Goal: Task Accomplishment & Management: Use online tool/utility

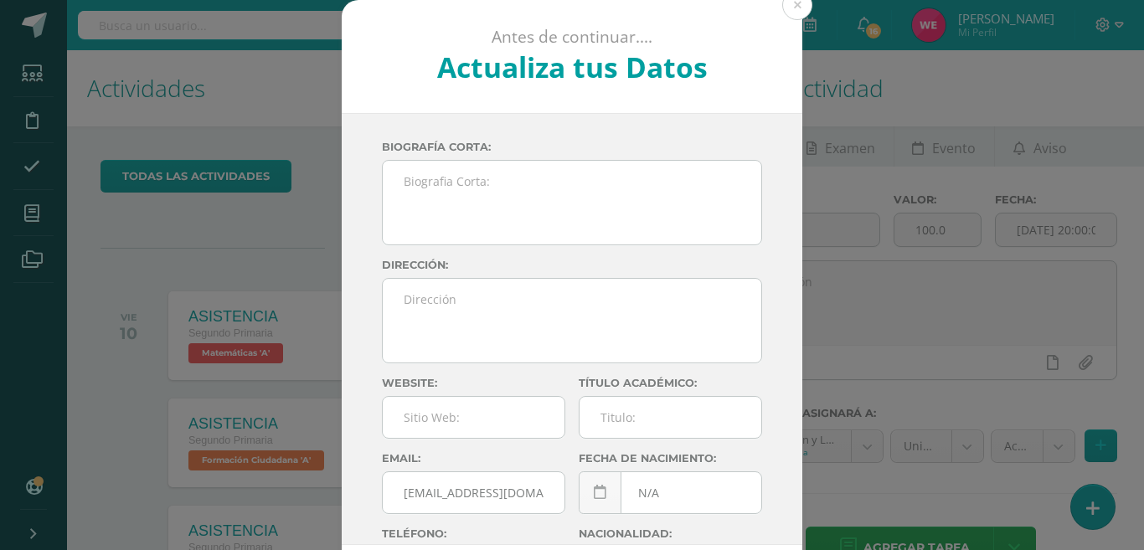
click at [28, 208] on div "Antes de continuar.... Actualiza tus Datos Guarcas Riquiac Wendy Julissa dxwMhM…" at bounding box center [572, 315] width 1130 height 631
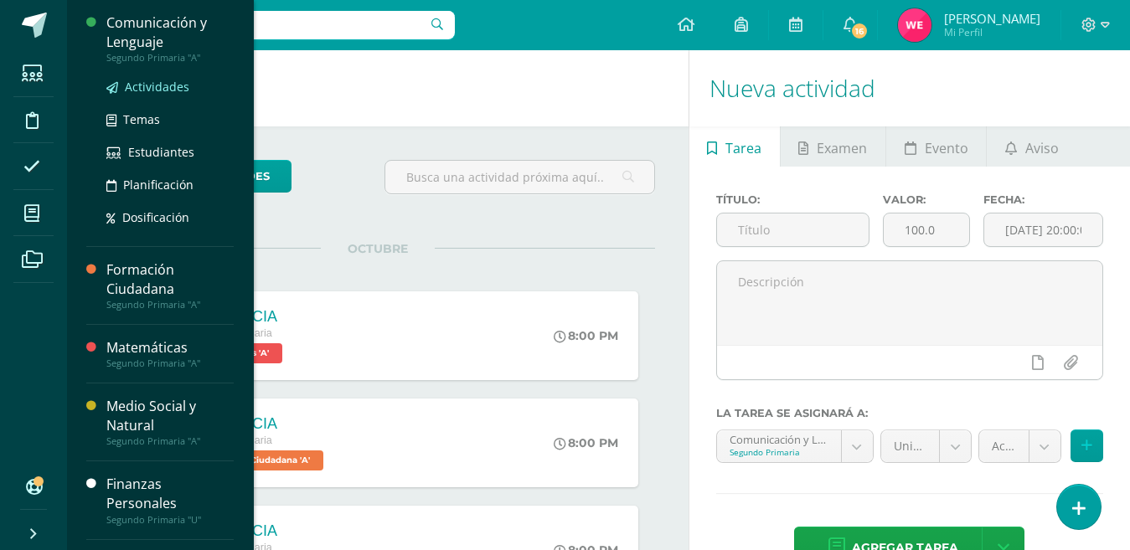
click at [147, 78] on link "Actividades" at bounding box center [169, 86] width 127 height 19
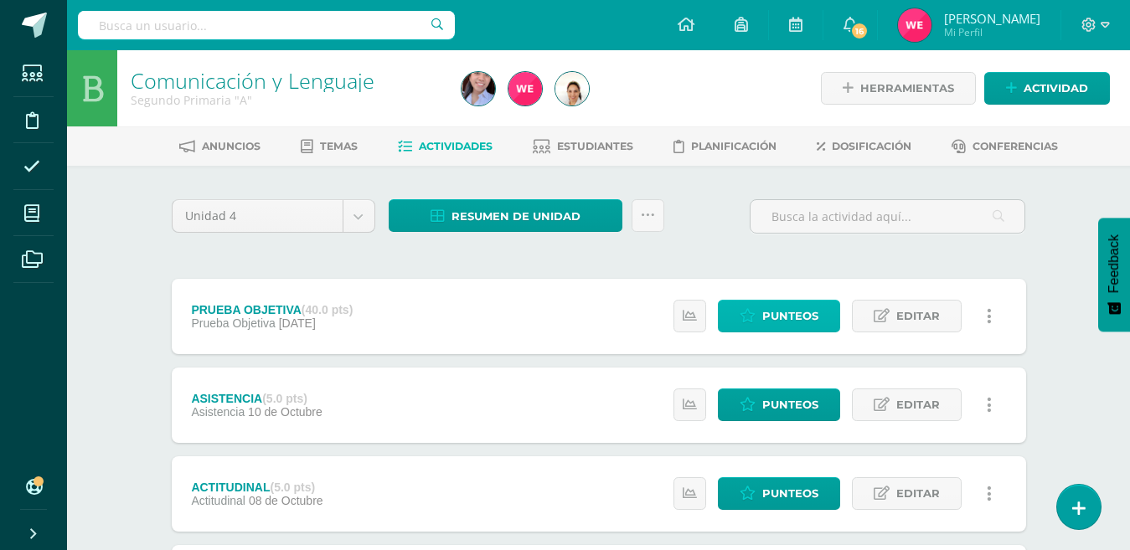
click at [770, 320] on span "Punteos" at bounding box center [790, 316] width 56 height 31
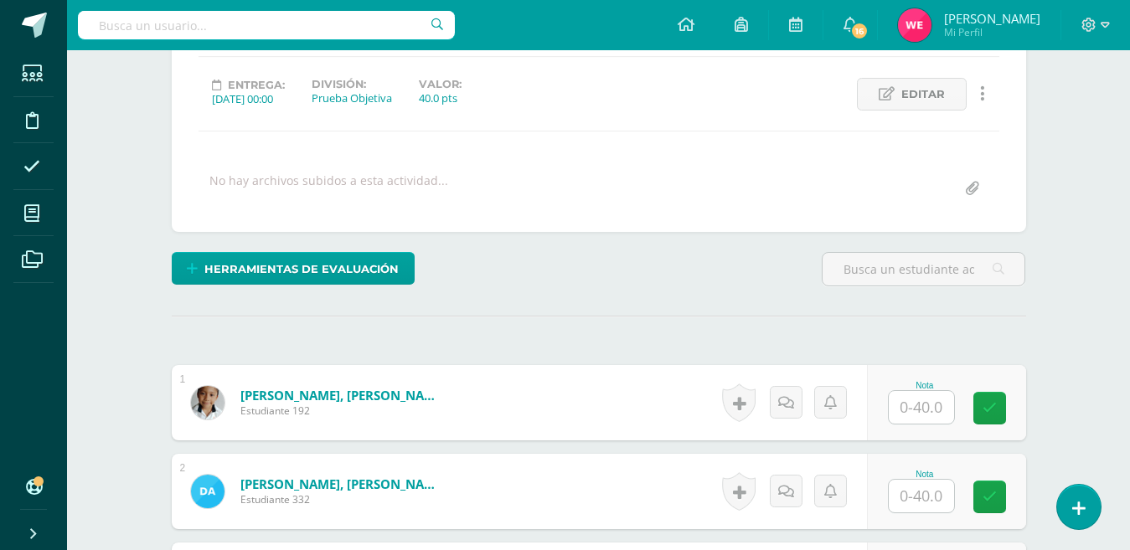
click at [910, 401] on input "text" at bounding box center [920, 407] width 65 height 33
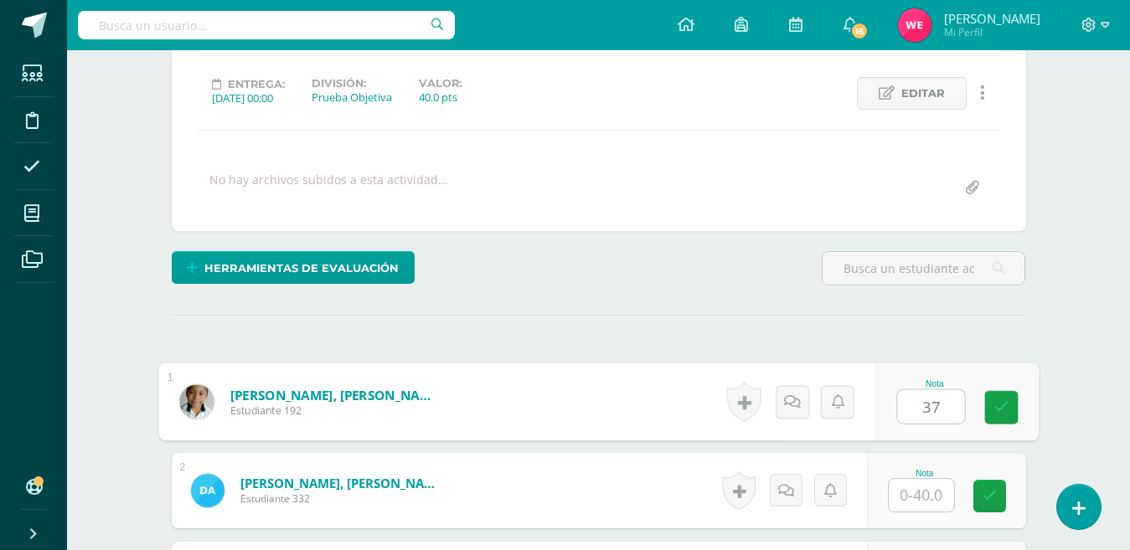
scroll to position [219, 0]
type input "37"
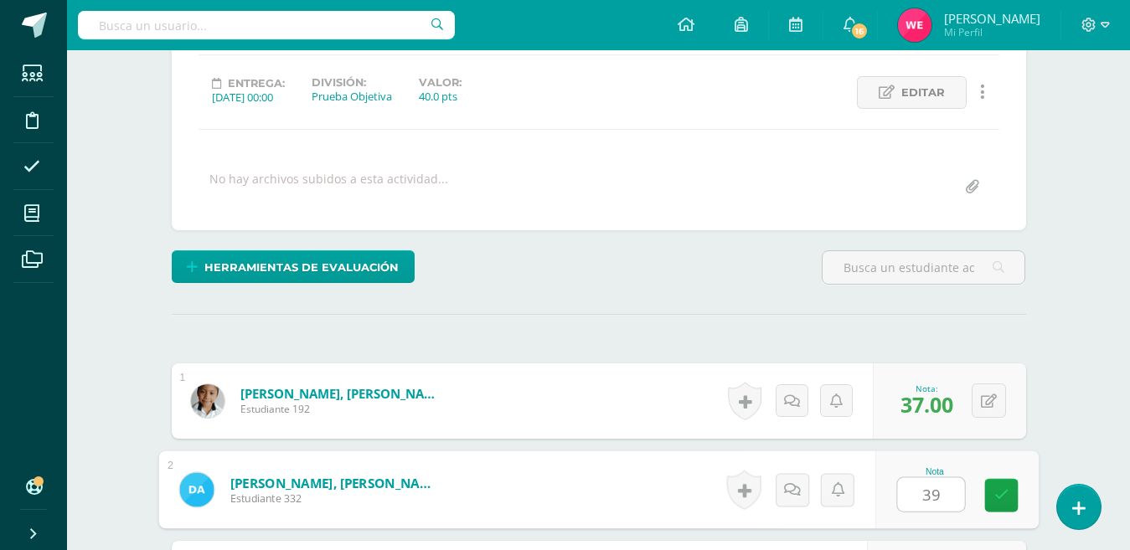
type input "39"
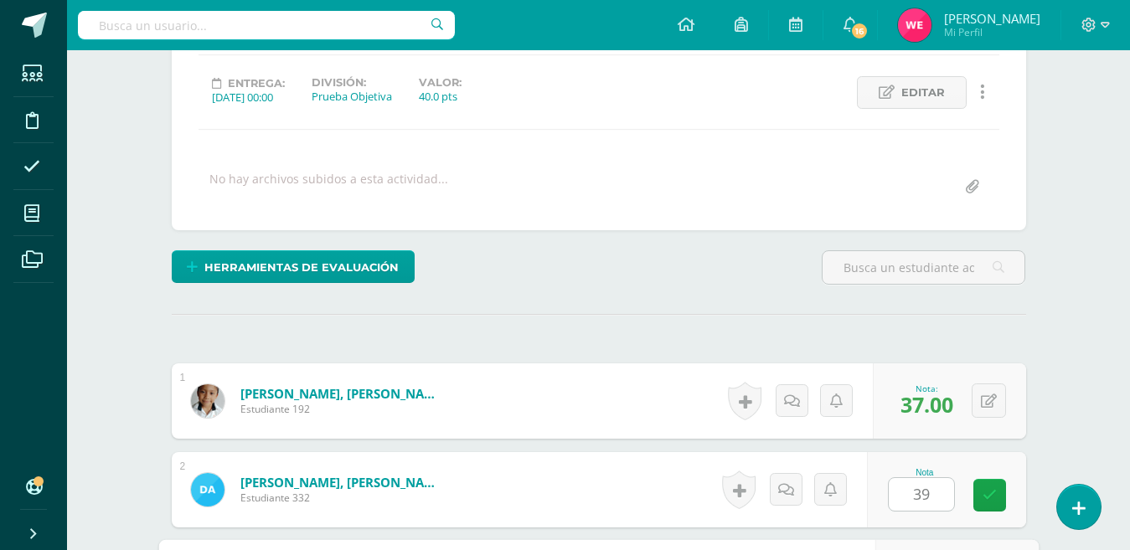
scroll to position [526, 0]
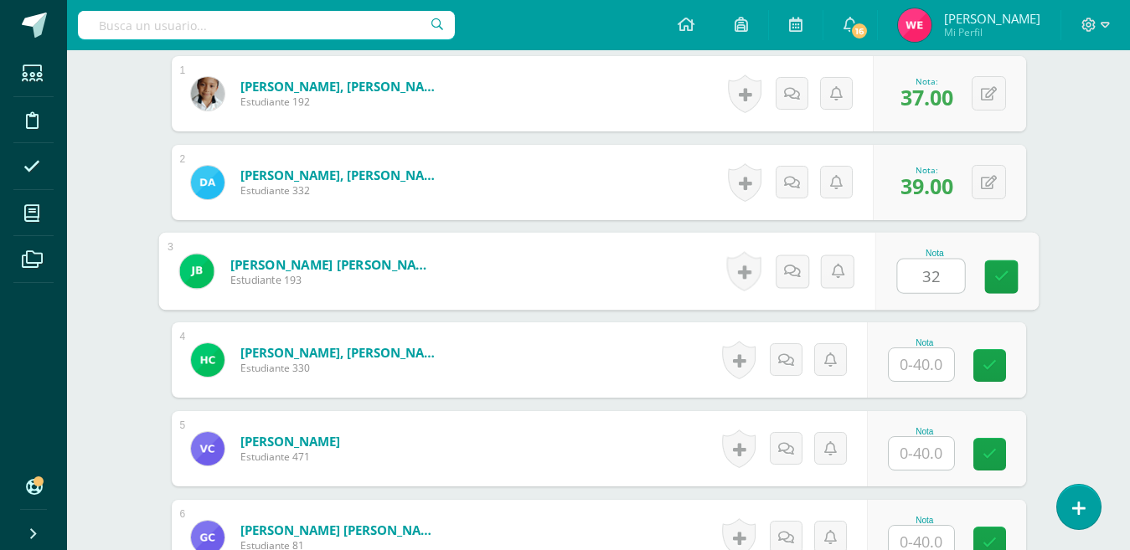
type input "32"
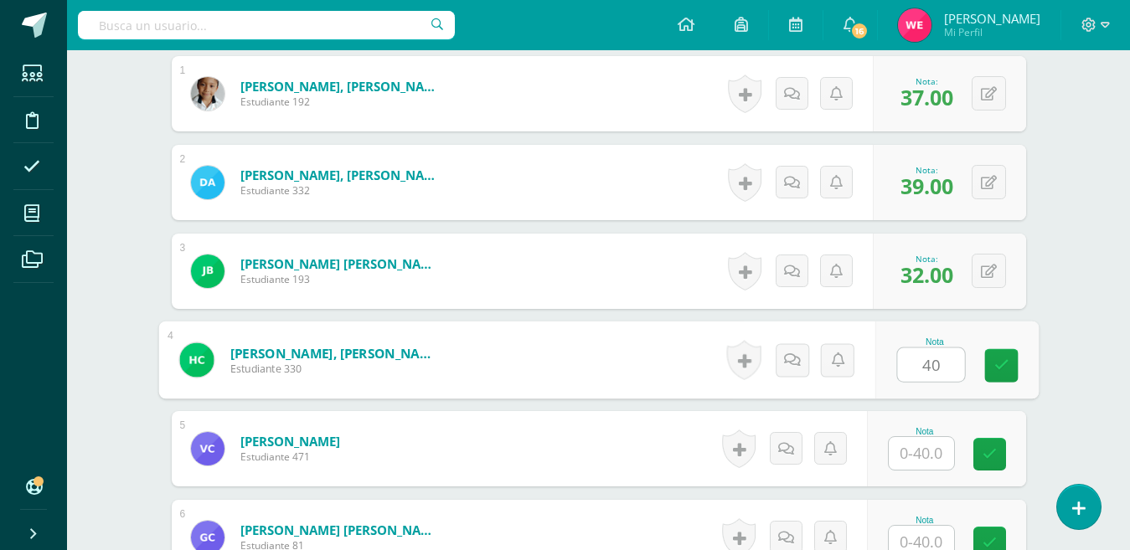
type input "40"
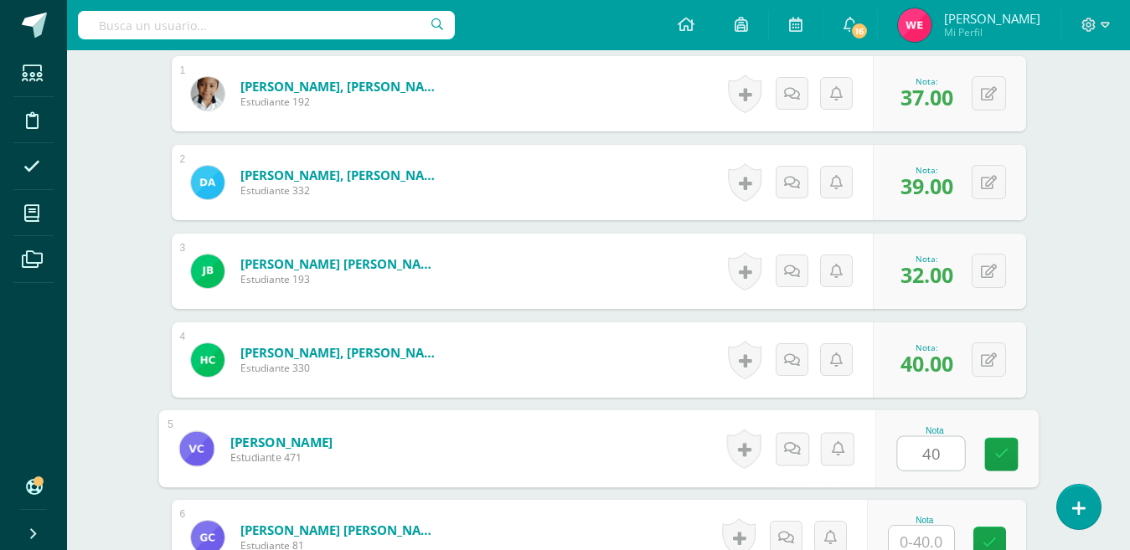
type input "40"
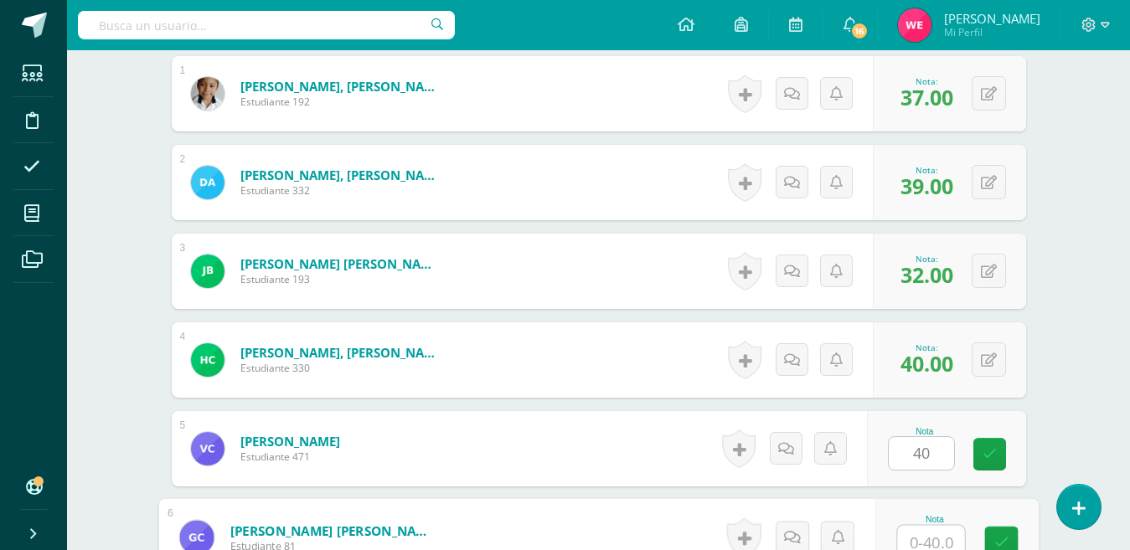
scroll to position [533, 0]
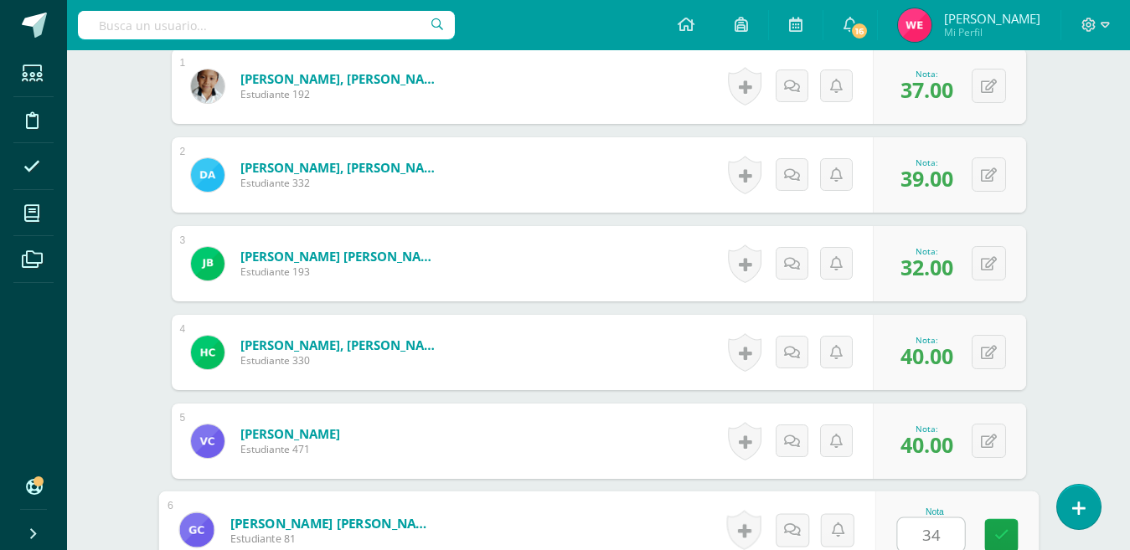
type input "34"
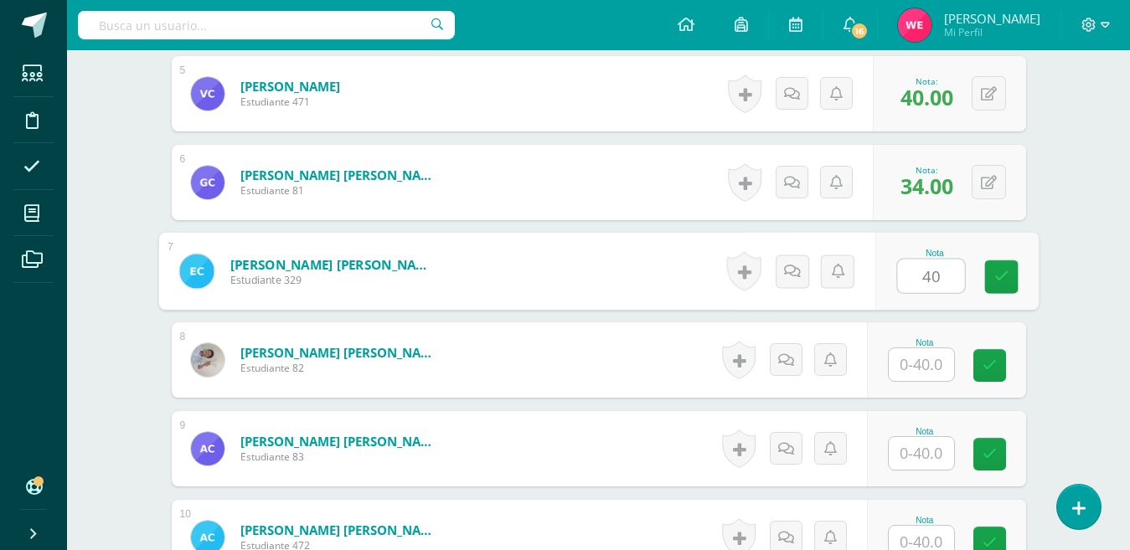
type input "40"
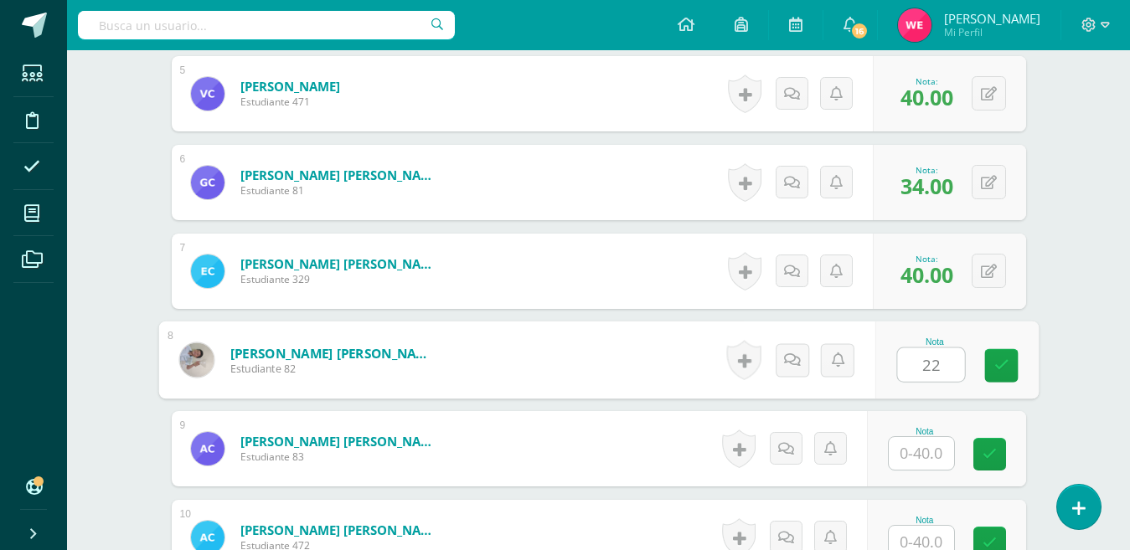
type input "22"
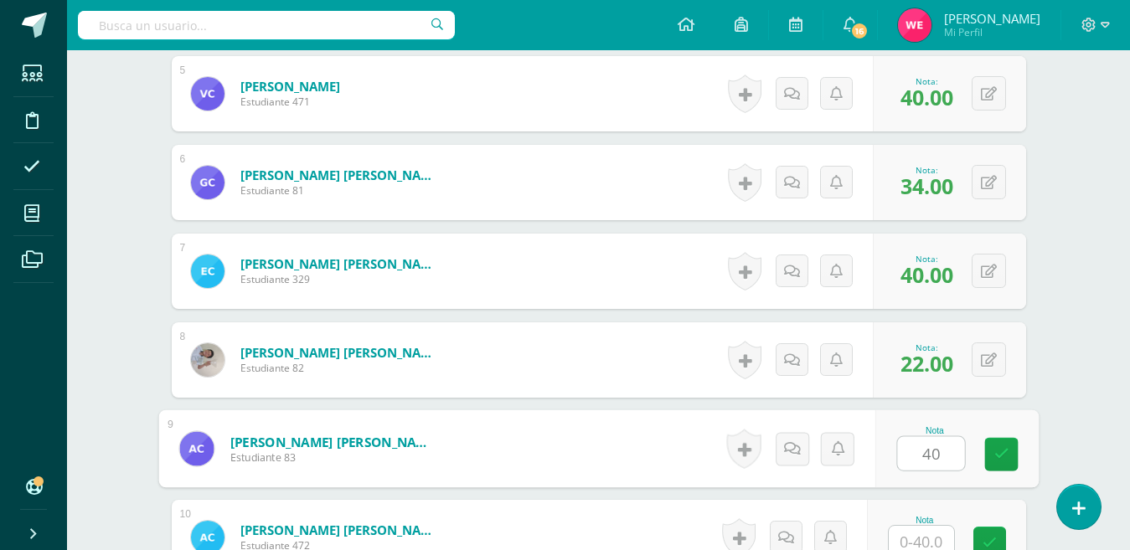
type input "40"
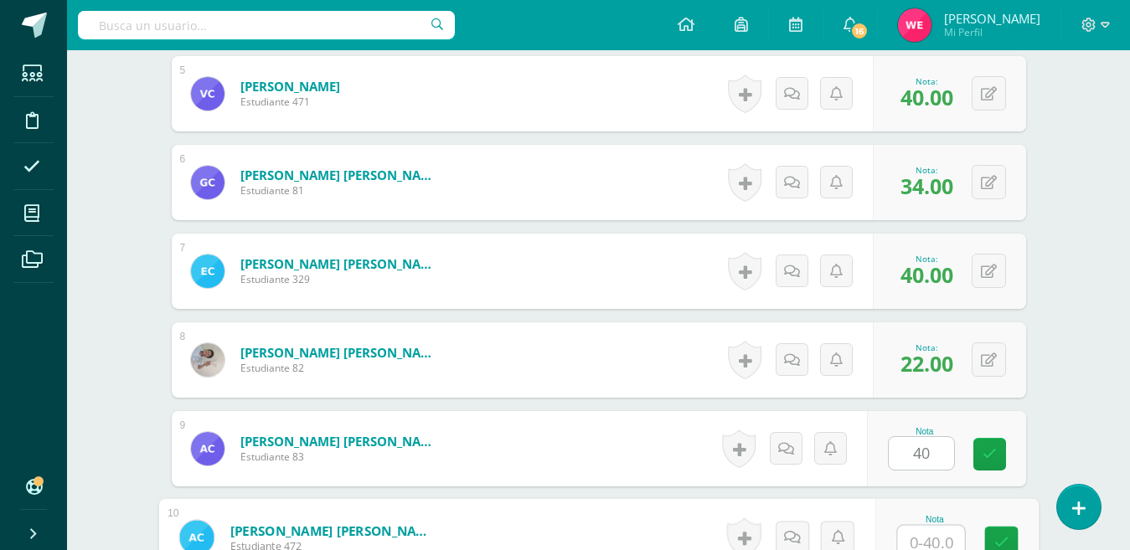
scroll to position [888, 0]
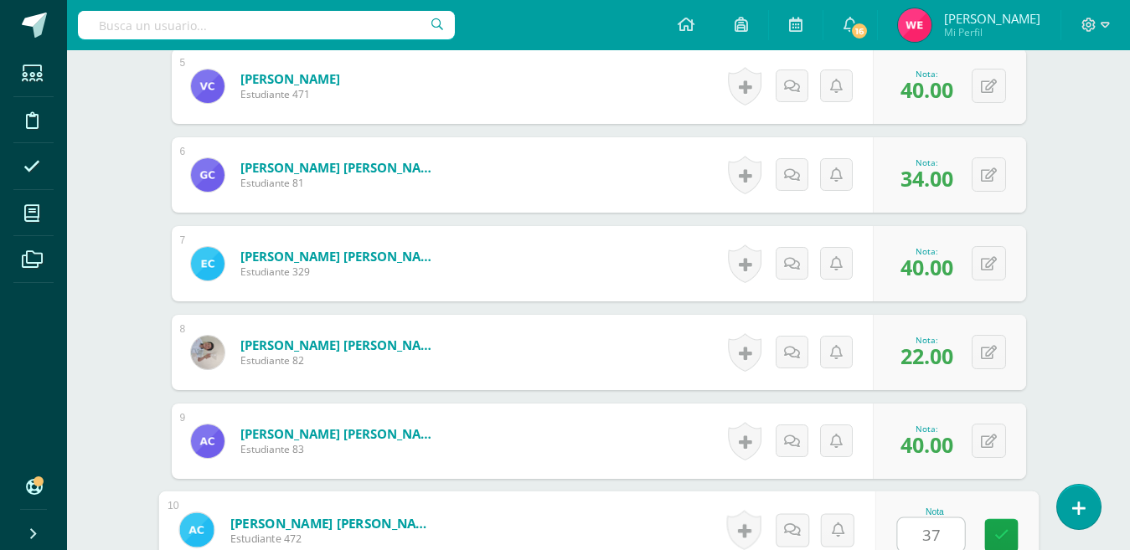
type input "37"
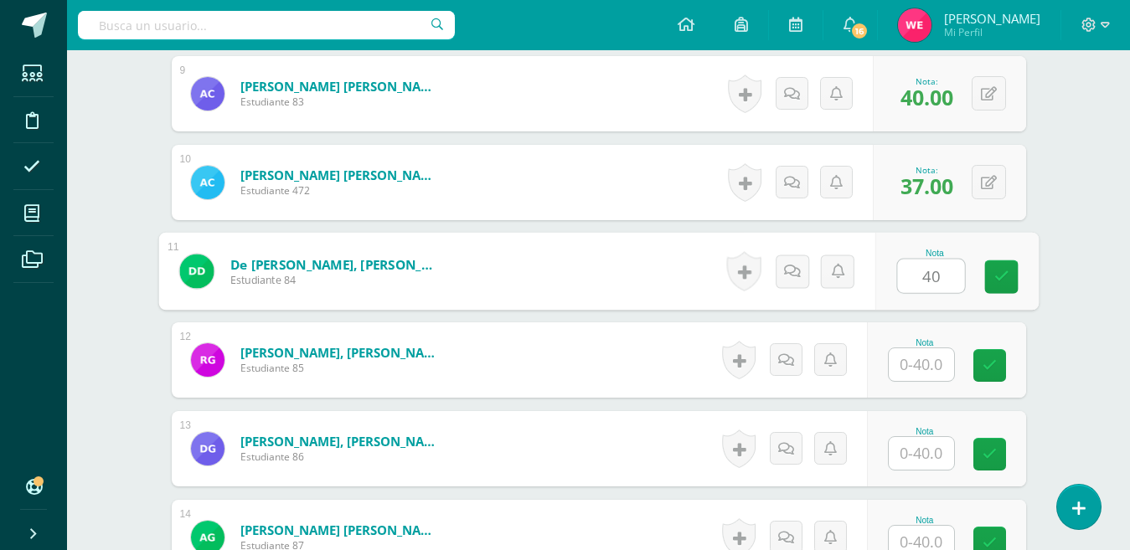
type input "40"
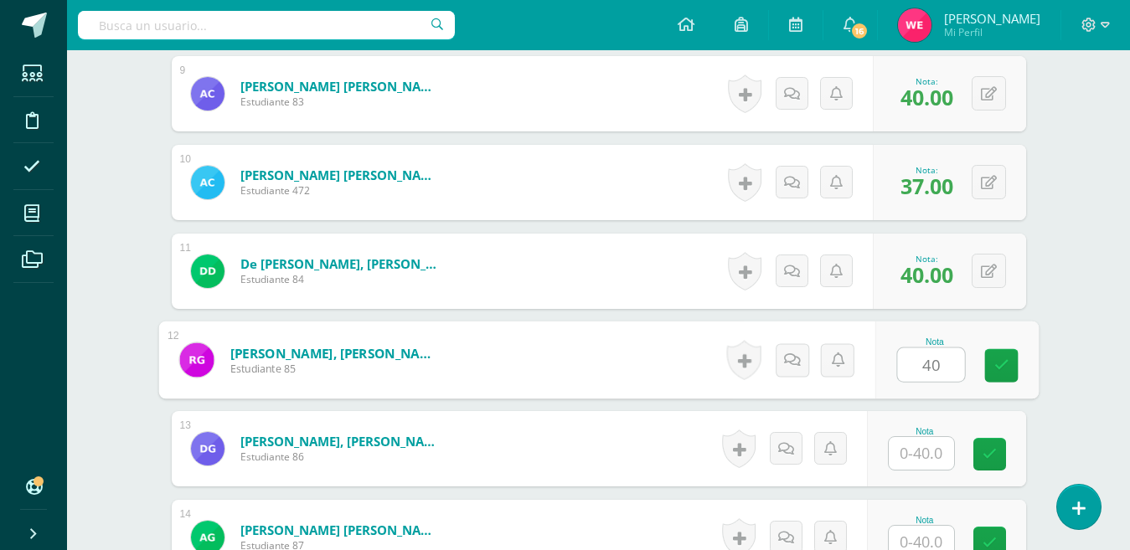
type input "40"
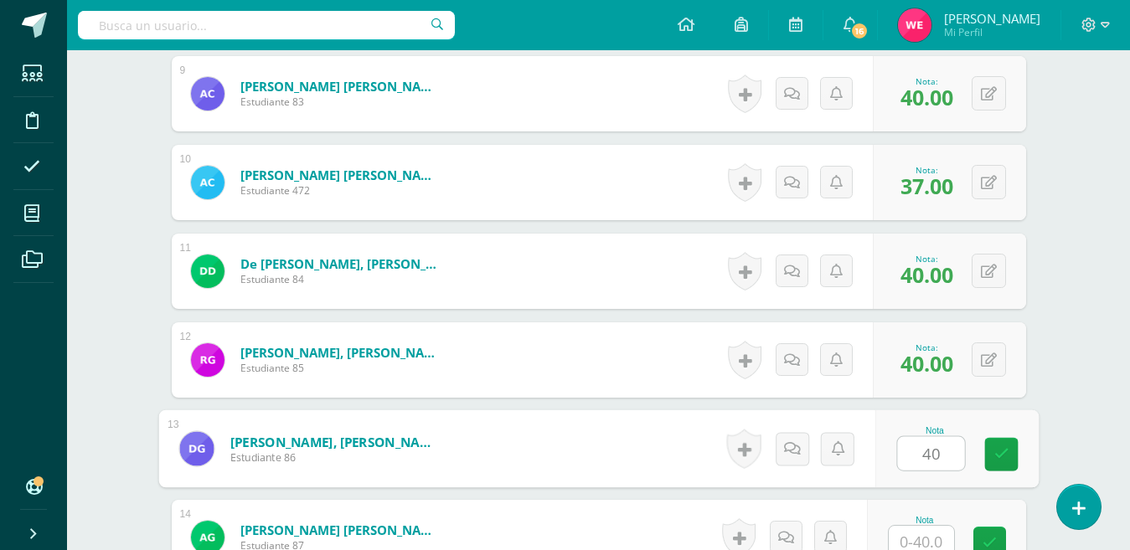
type input "40"
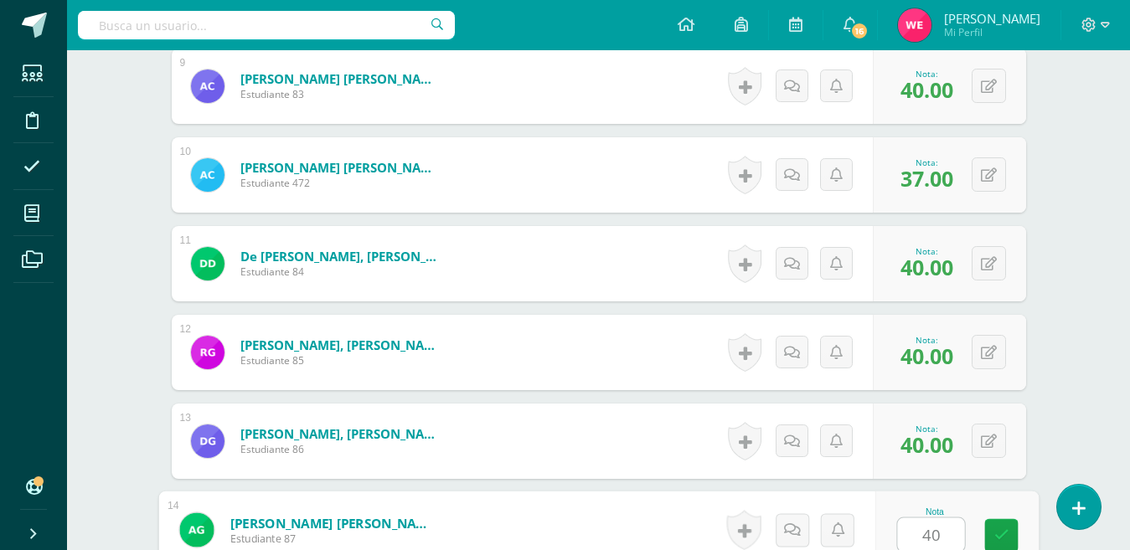
type input "40"
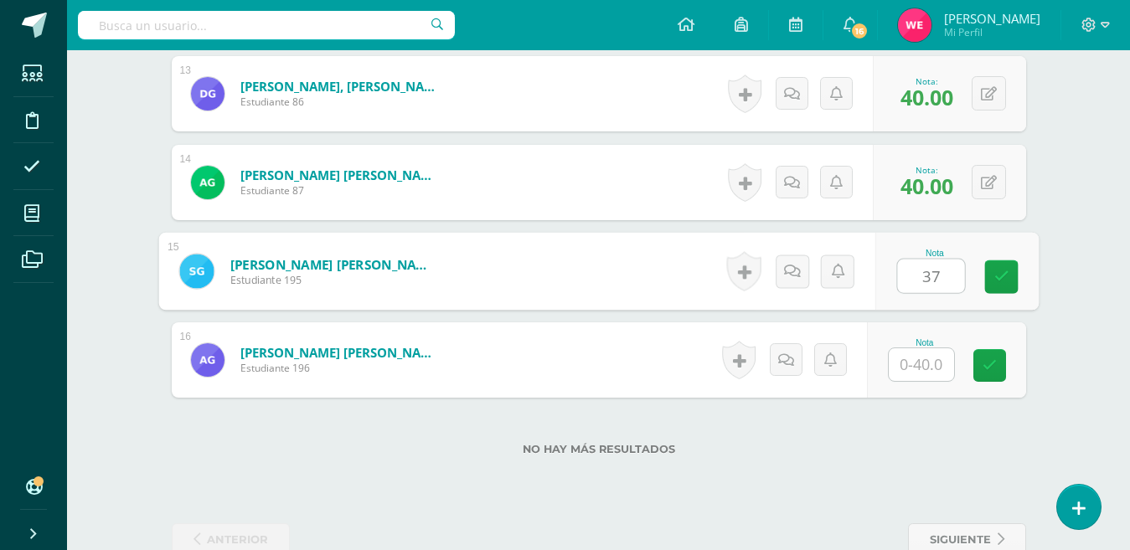
type input "37"
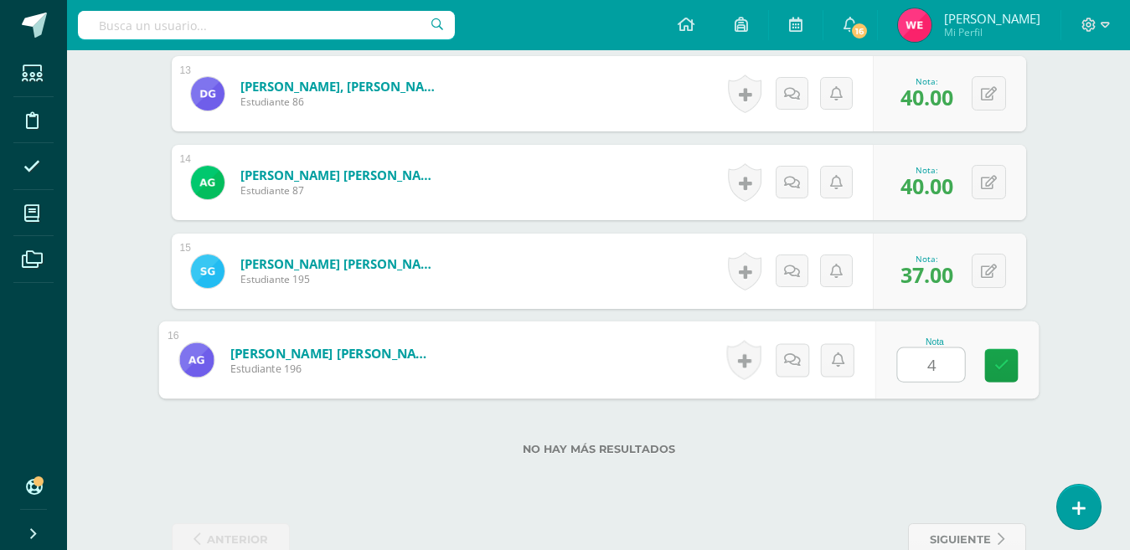
type input "40"
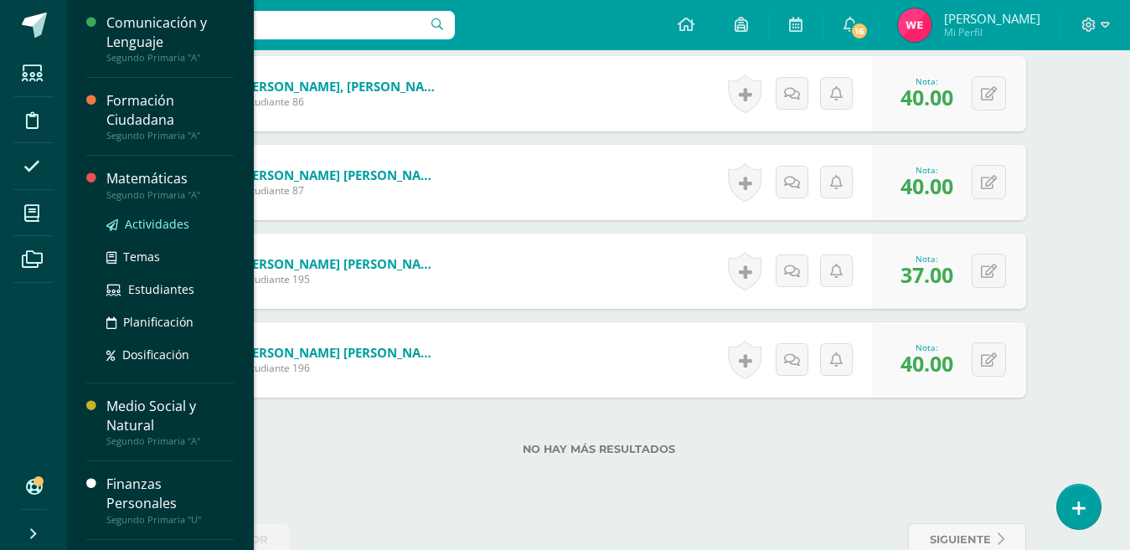
click at [147, 226] on span "Actividades" at bounding box center [157, 224] width 64 height 16
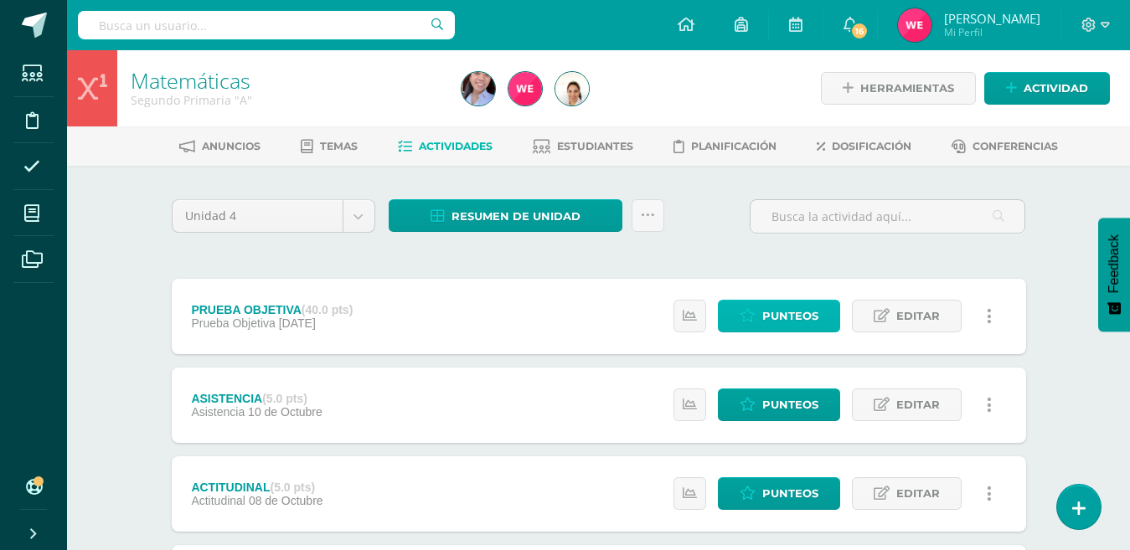
click at [803, 308] on span "Punteos" at bounding box center [790, 316] width 56 height 31
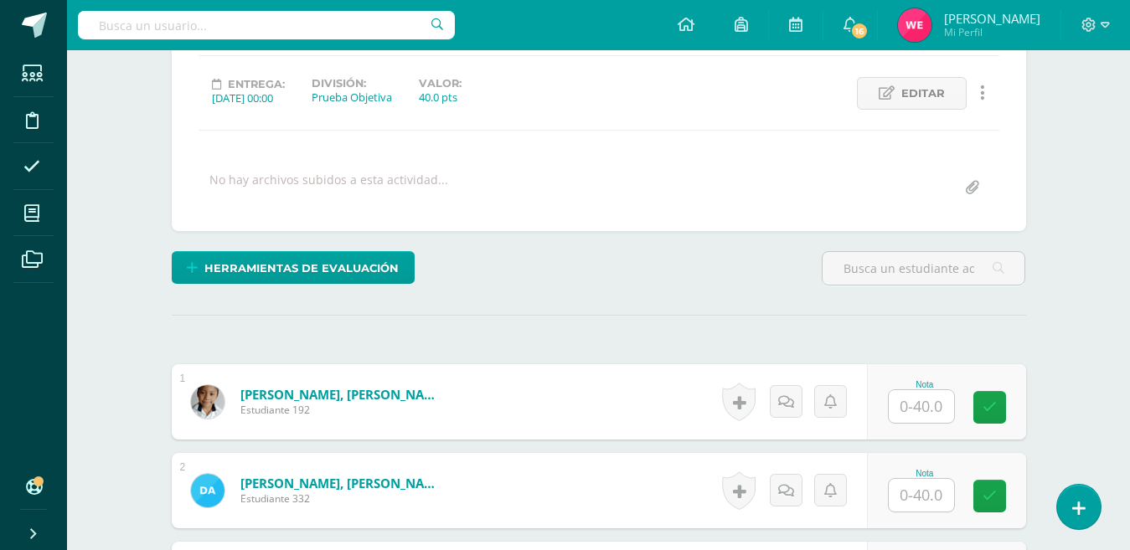
scroll to position [219, 0]
click at [924, 414] on input "text" at bounding box center [920, 405] width 65 height 33
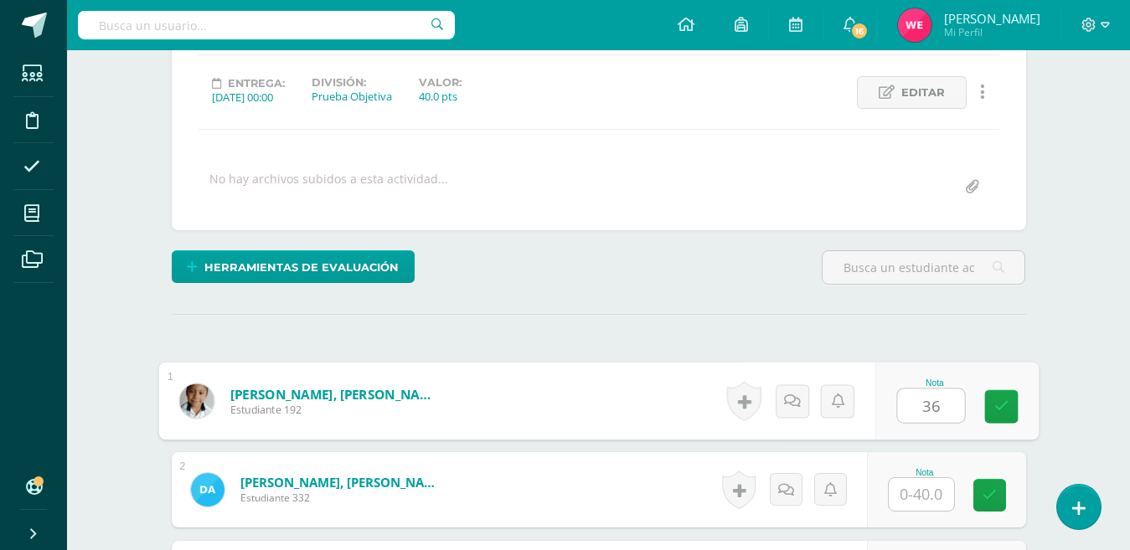
type input "36"
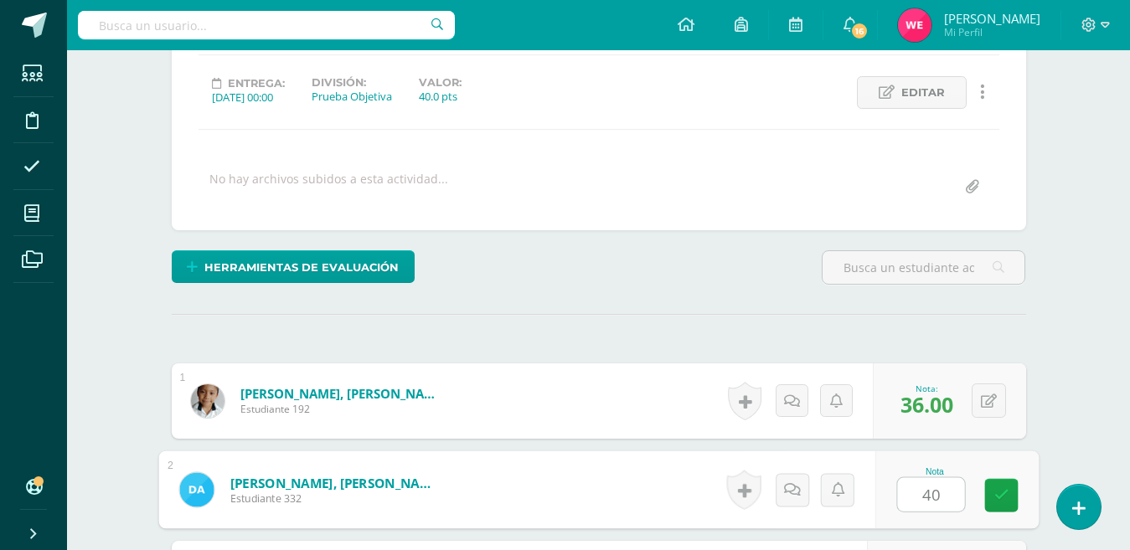
type input "40"
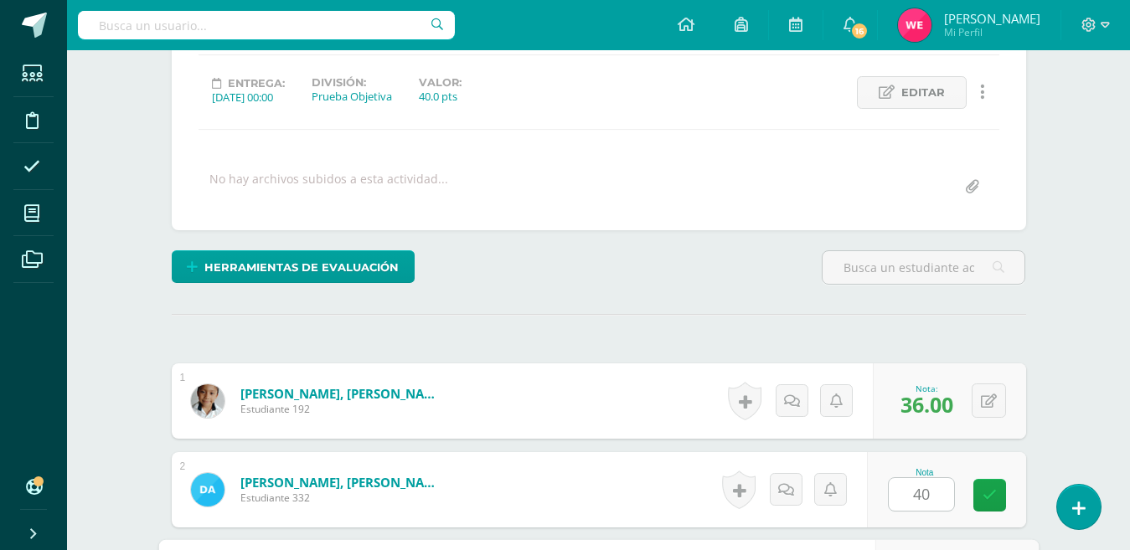
scroll to position [526, 0]
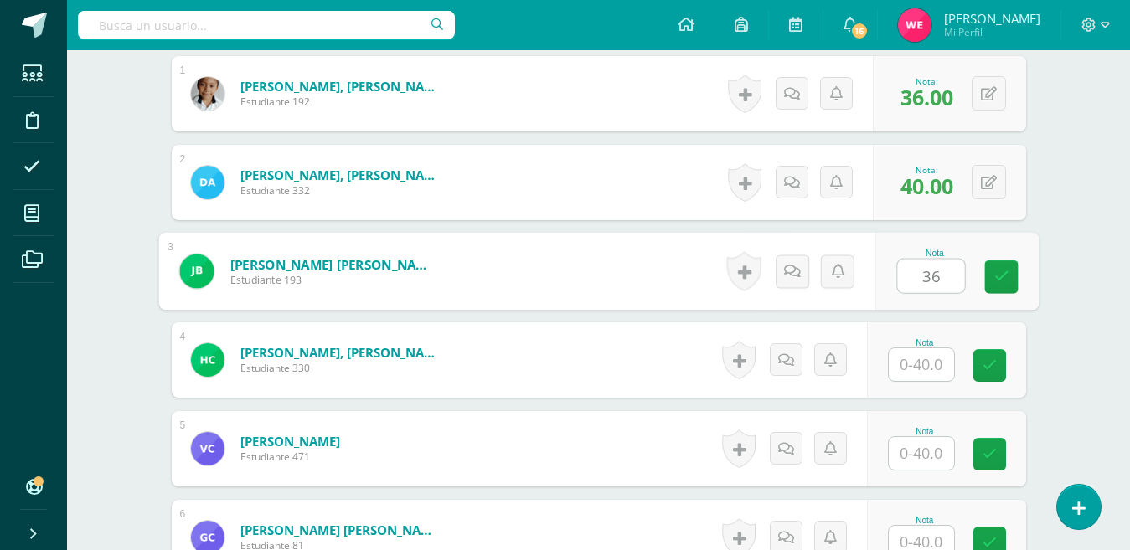
type input "36"
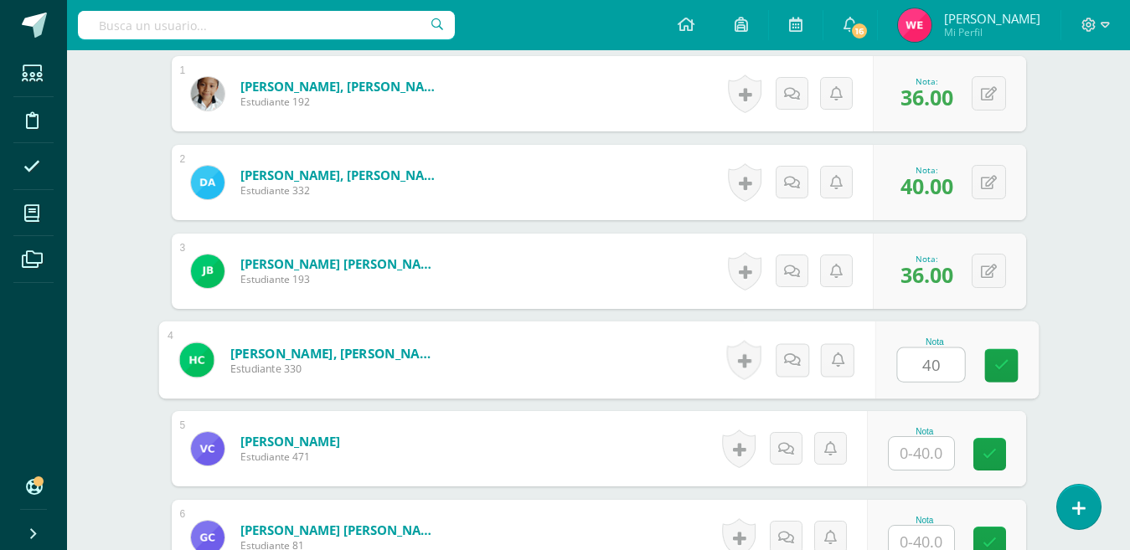
type input "40"
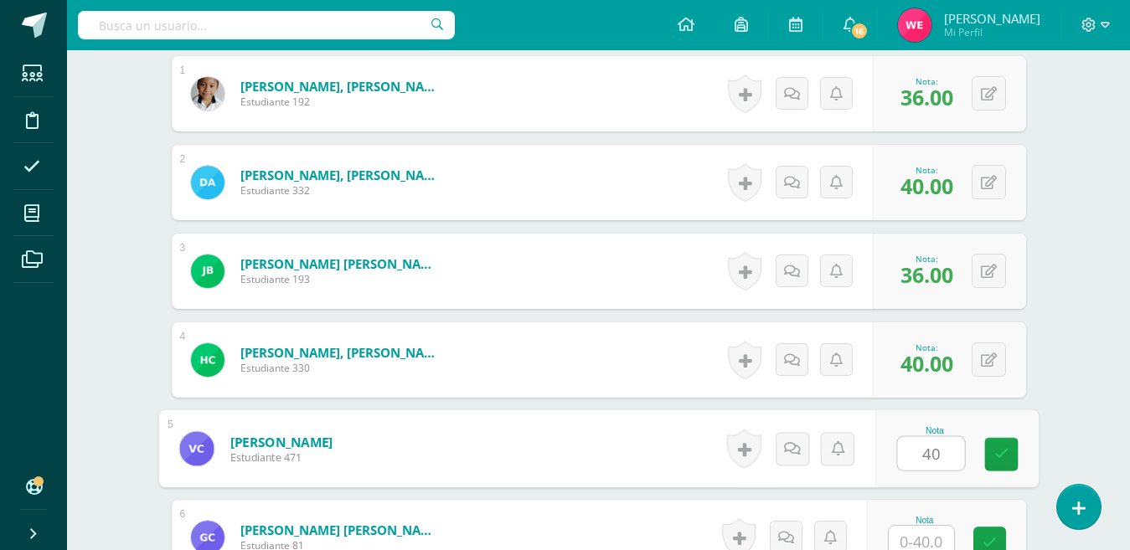
type input "40"
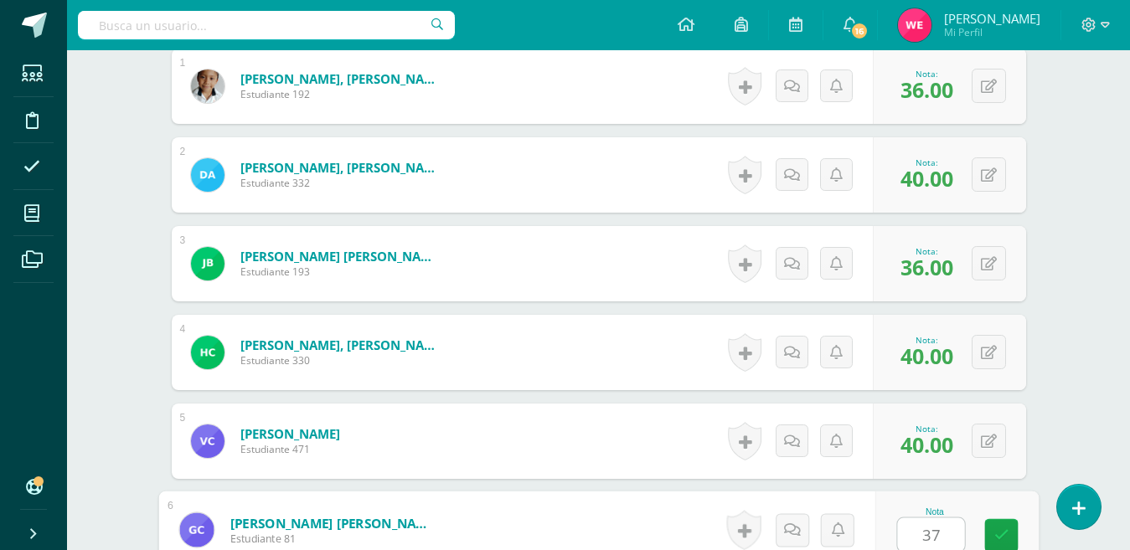
type input "37"
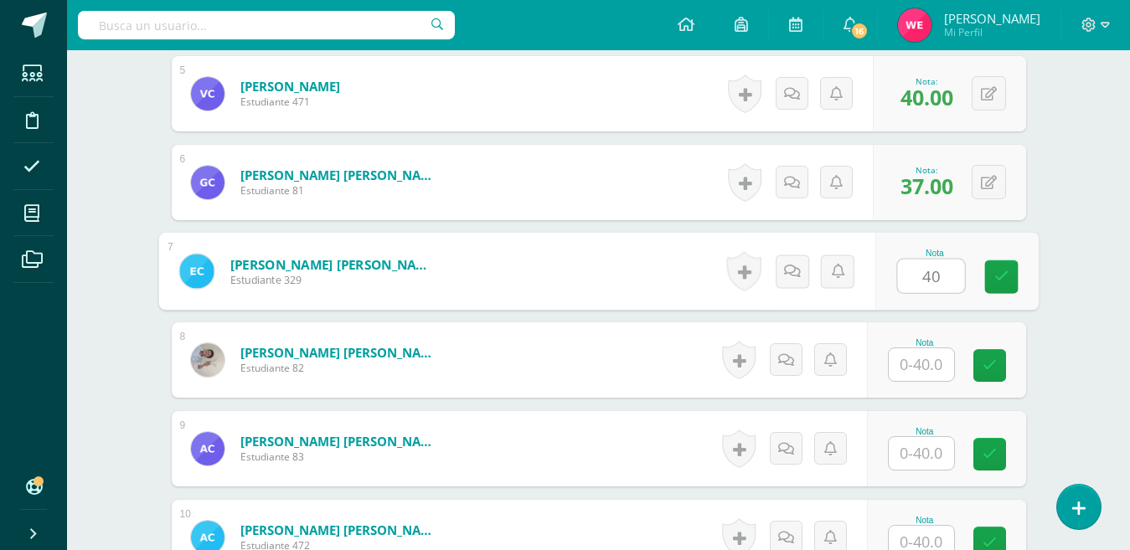
type input "40"
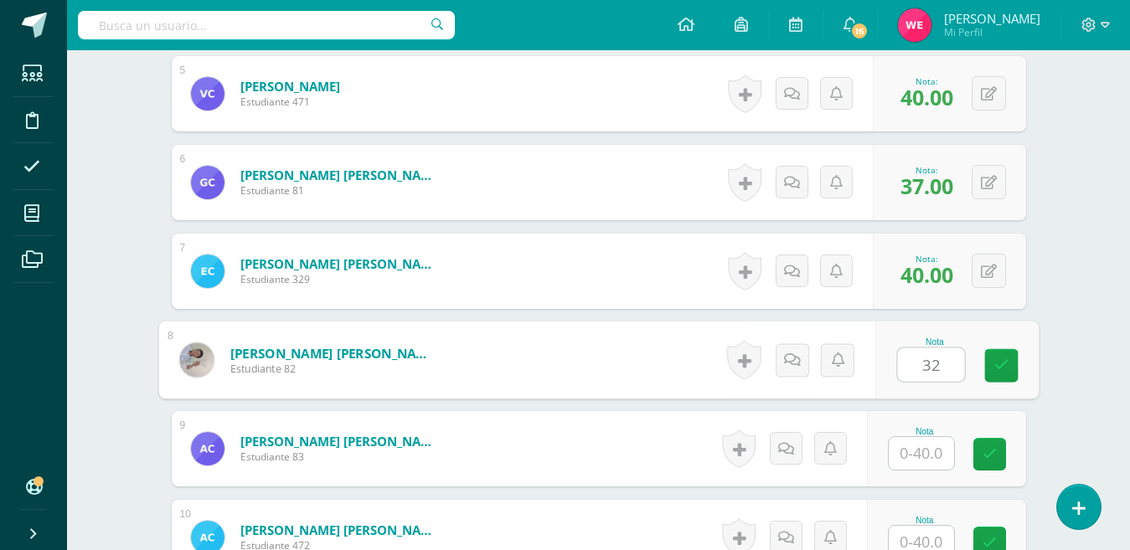
type input "32"
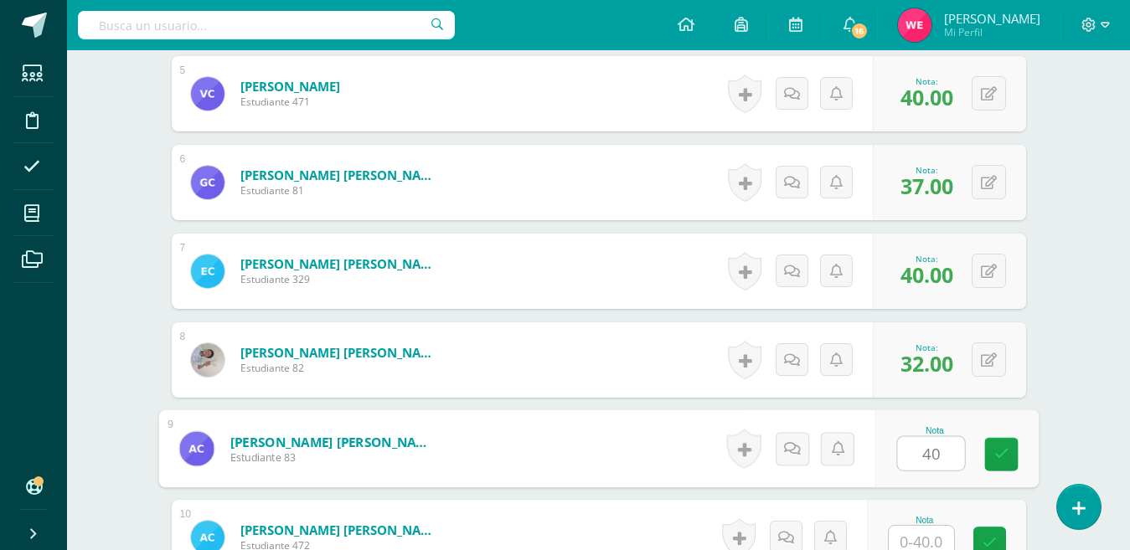
type input "40"
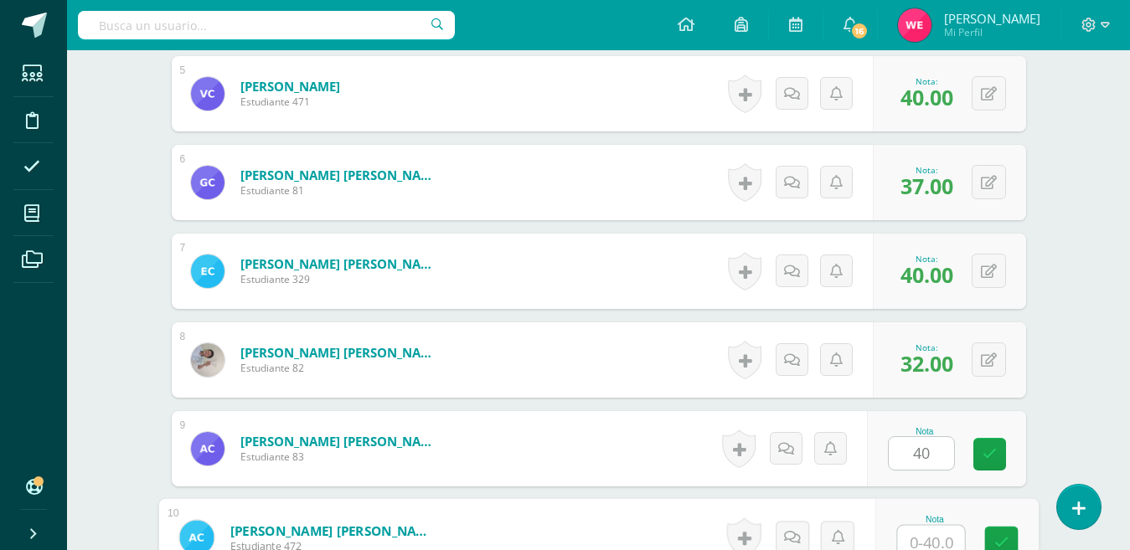
scroll to position [888, 0]
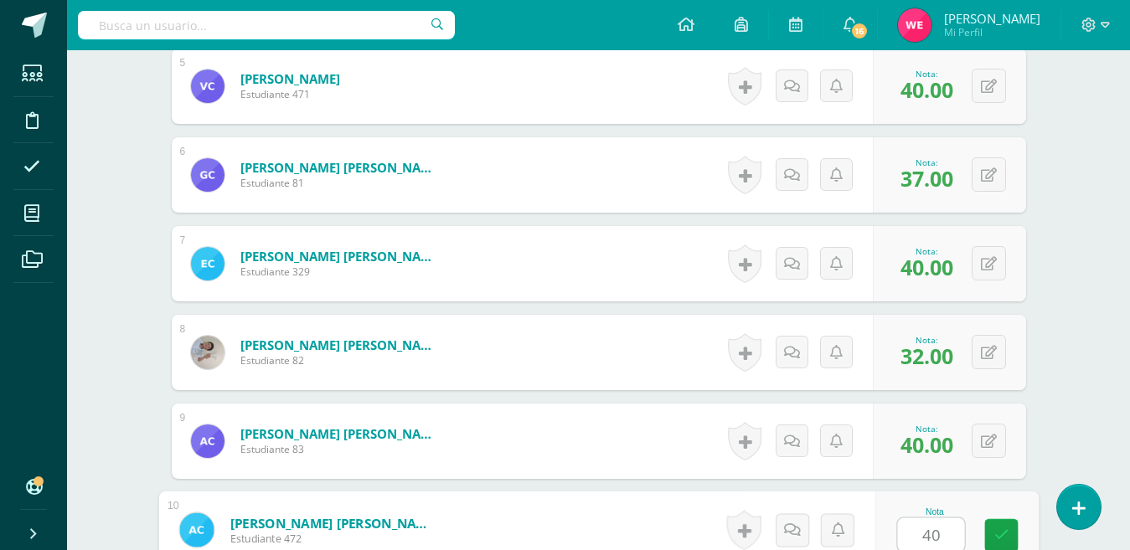
type input "40"
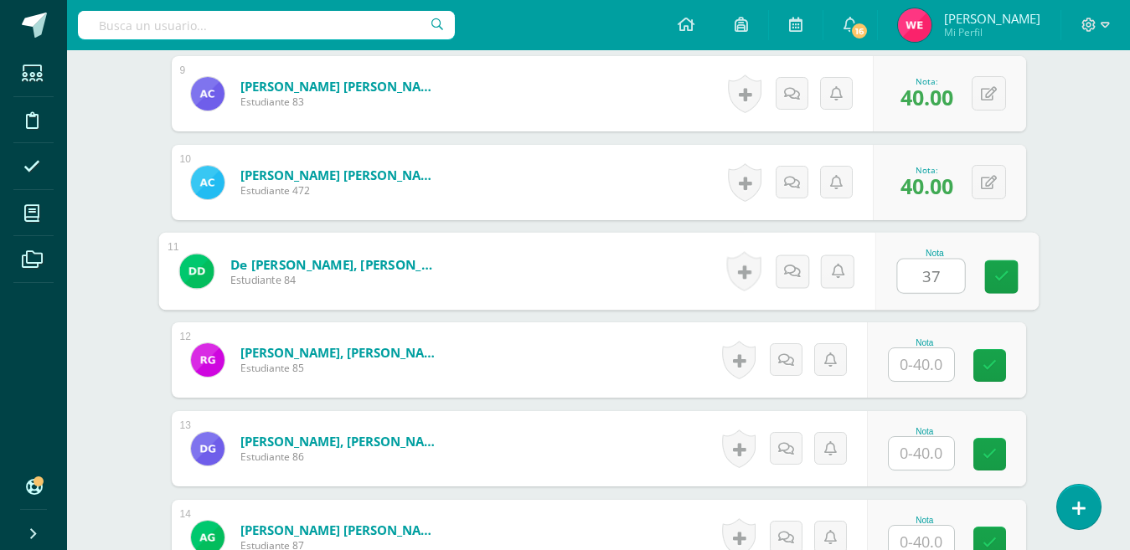
type input "37"
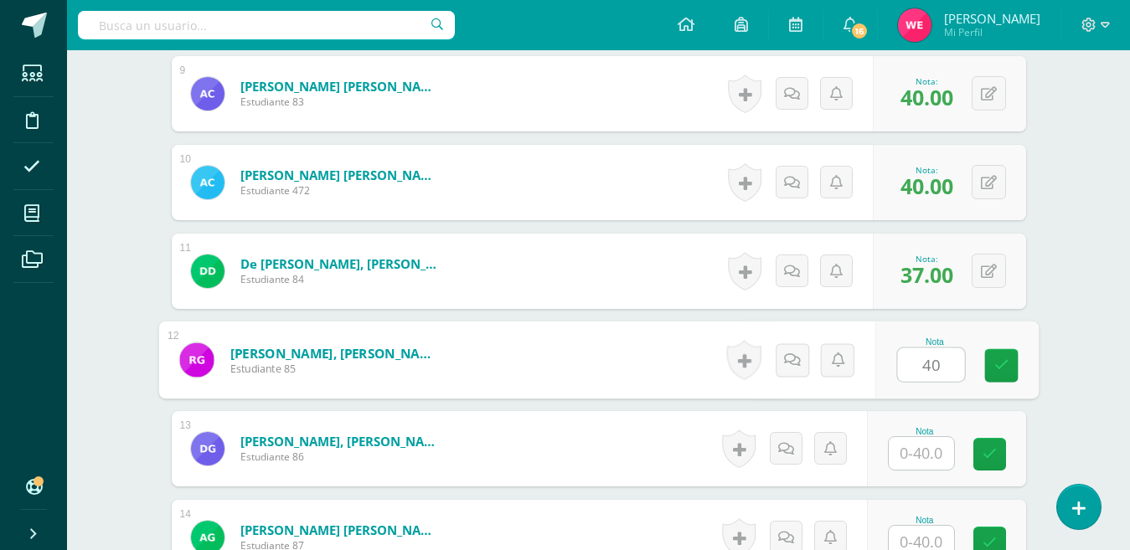
type input "40"
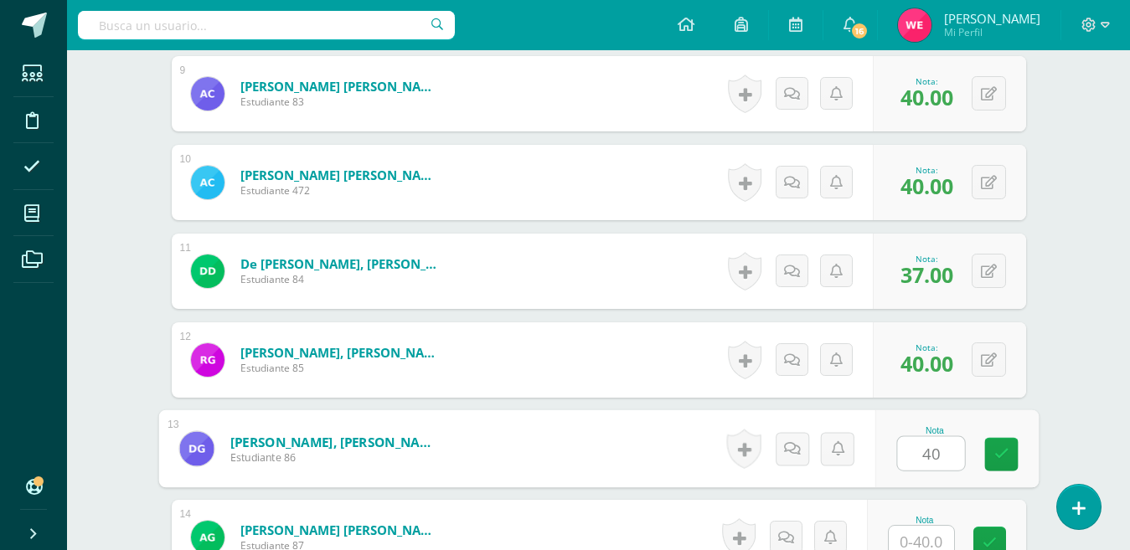
type input "40"
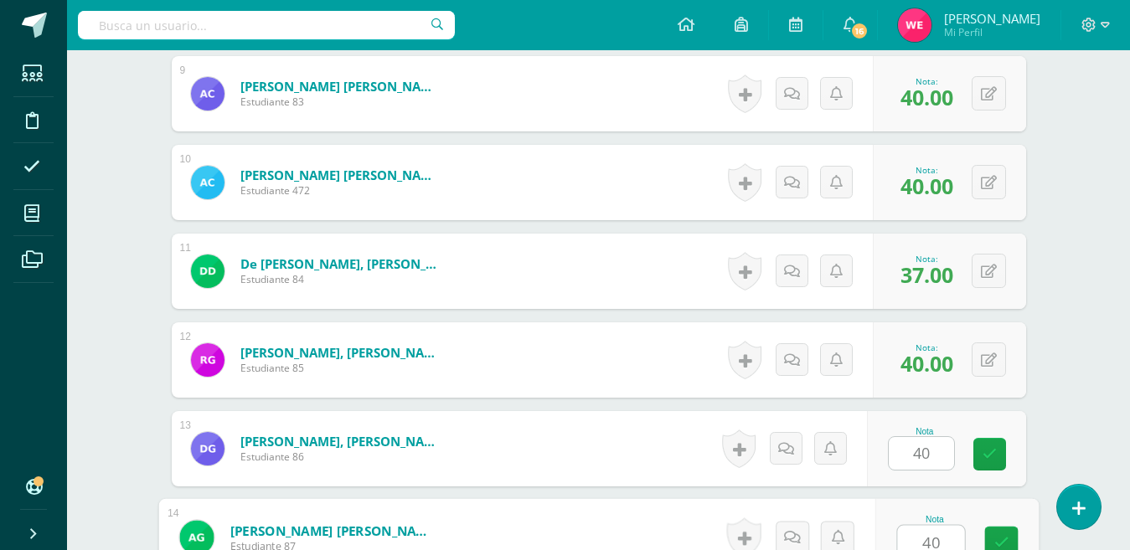
type input "40"
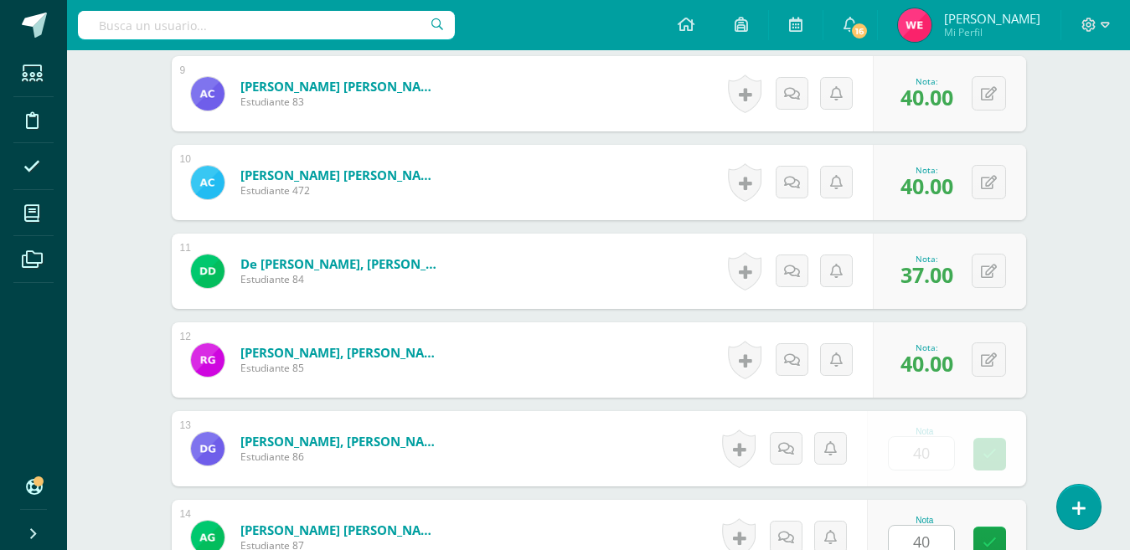
scroll to position [1591, 0]
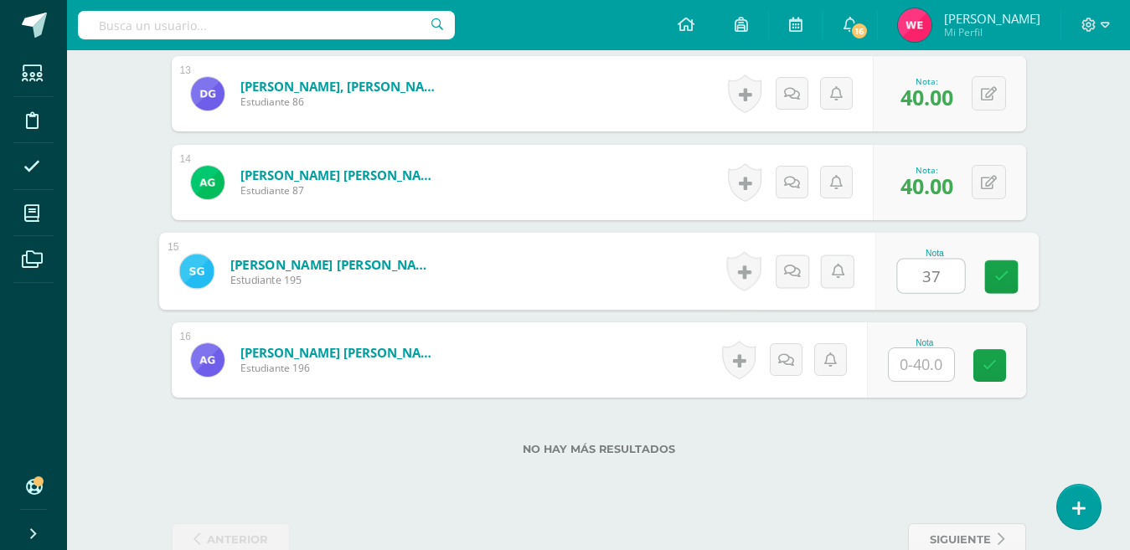
type input "37"
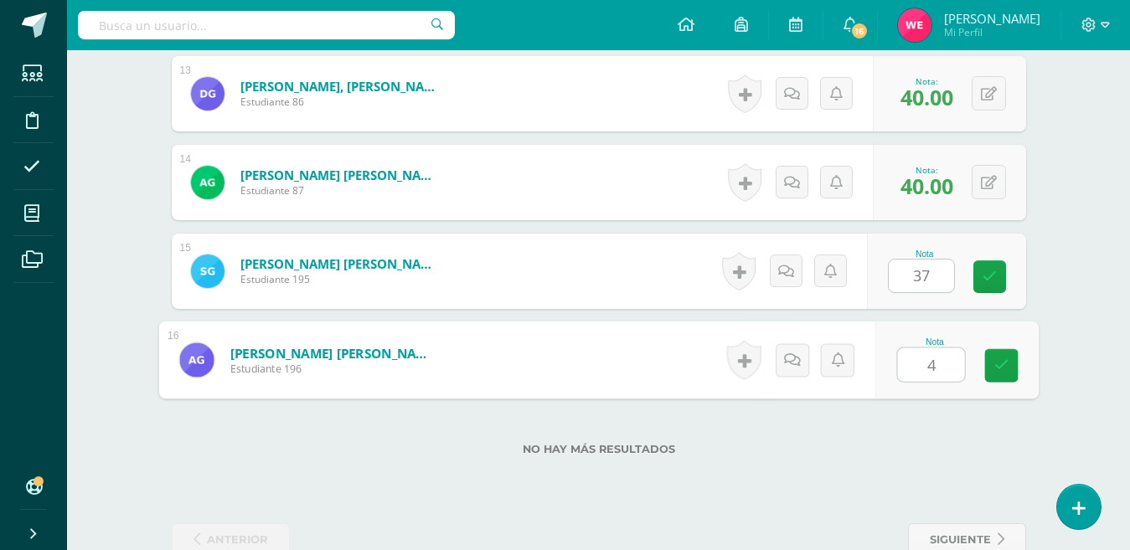
type input "40"
